Goal: Find specific page/section: Find specific page/section

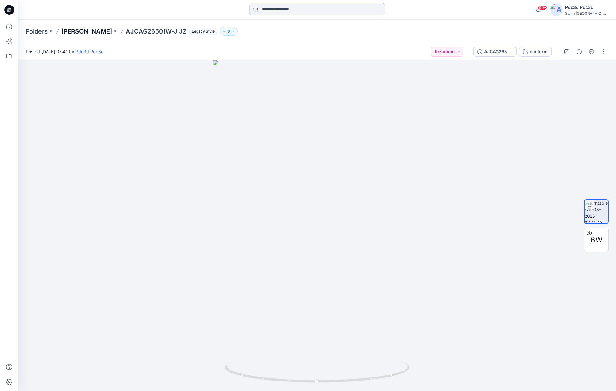
click at [92, 32] on p "[PERSON_NAME]" at bounding box center [86, 31] width 51 height 9
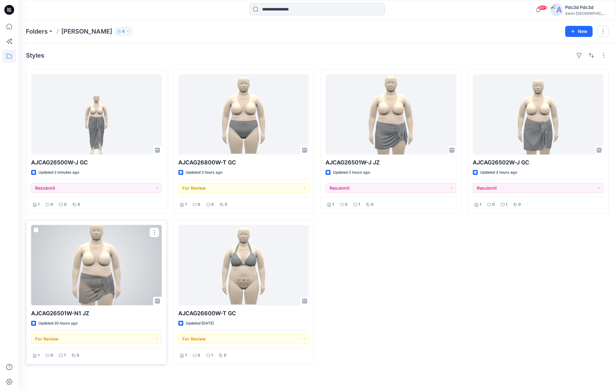
click at [107, 256] on div at bounding box center [96, 265] width 131 height 80
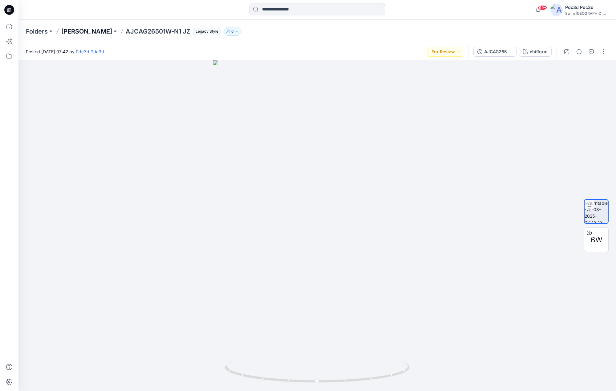
click at [86, 31] on p "[PERSON_NAME]" at bounding box center [86, 31] width 51 height 9
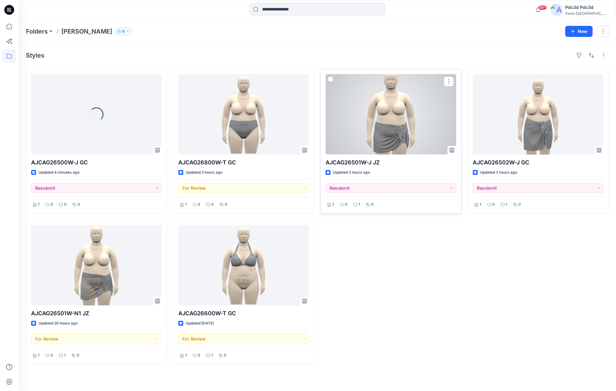
click at [356, 127] on div at bounding box center [391, 114] width 131 height 80
